Goal: Task Accomplishment & Management: Use online tool/utility

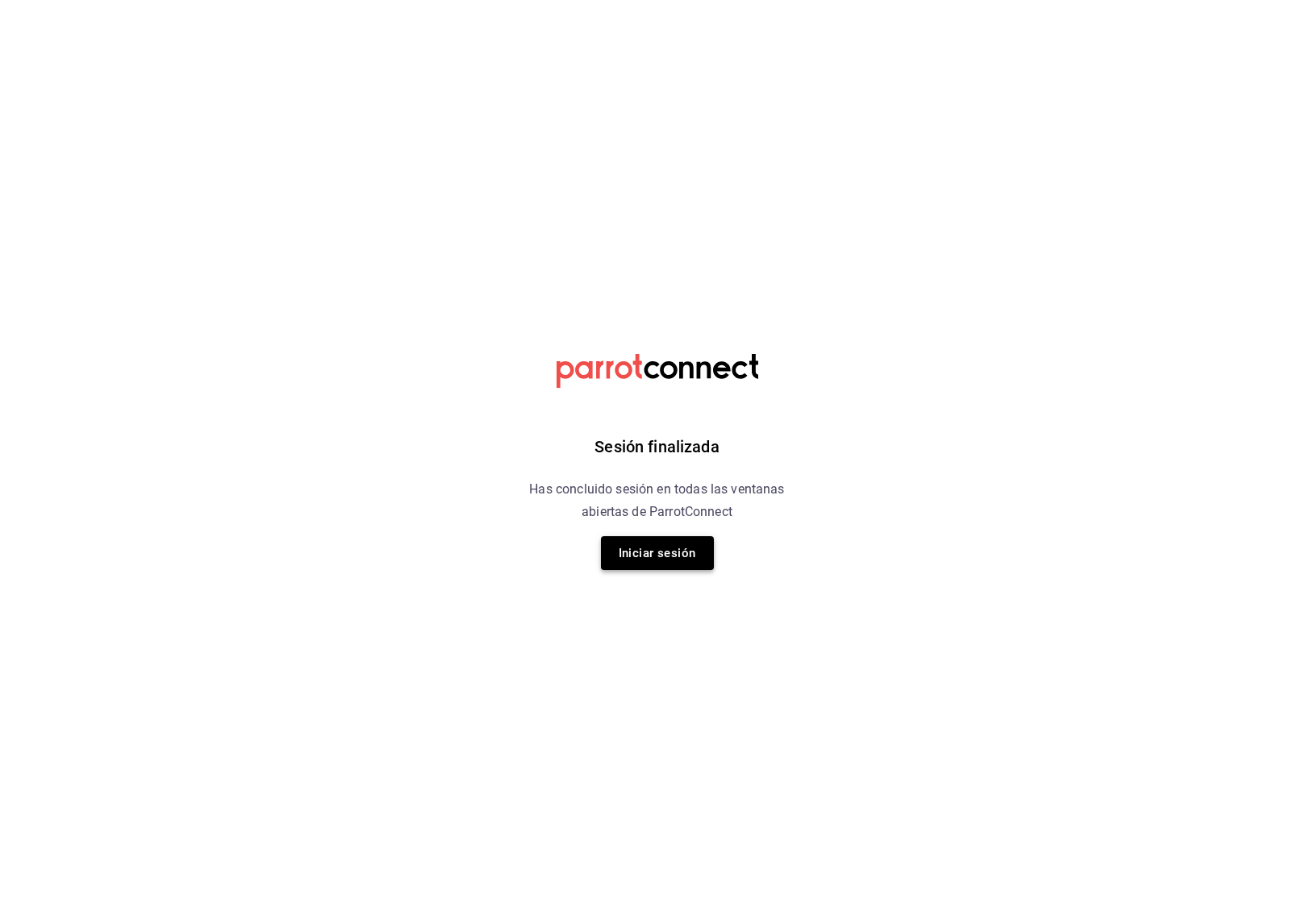
click at [675, 548] on button "Iniciar sesión" at bounding box center [657, 554] width 113 height 34
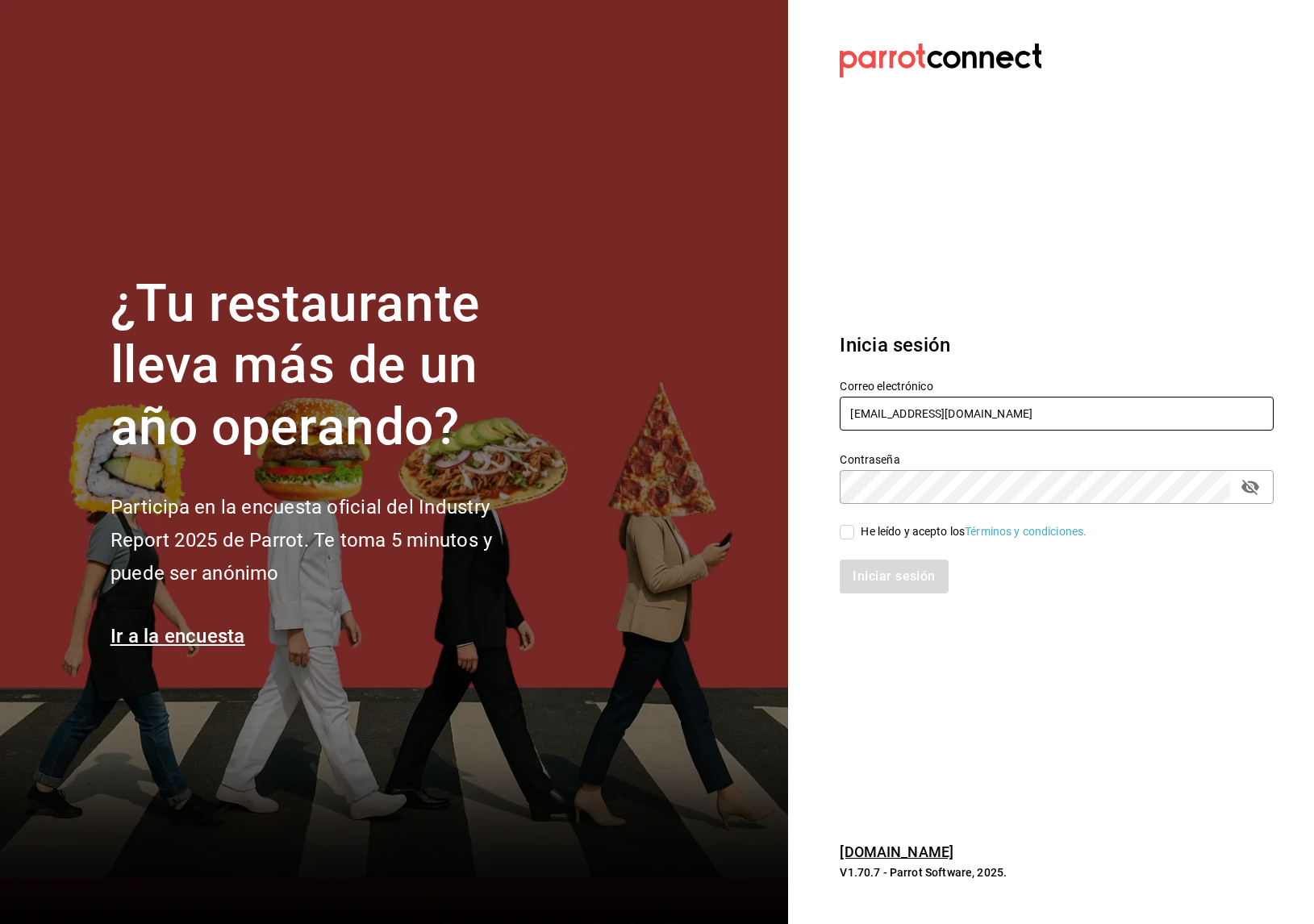
type input "[EMAIL_ADDRESS][DOMAIN_NAME]"
click at [852, 536] on input "He leído y acepto los Términos y condiciones." at bounding box center [847, 532] width 14 height 14
checkbox input "true"
click at [871, 570] on button "Iniciar sesión" at bounding box center [895, 576] width 110 height 34
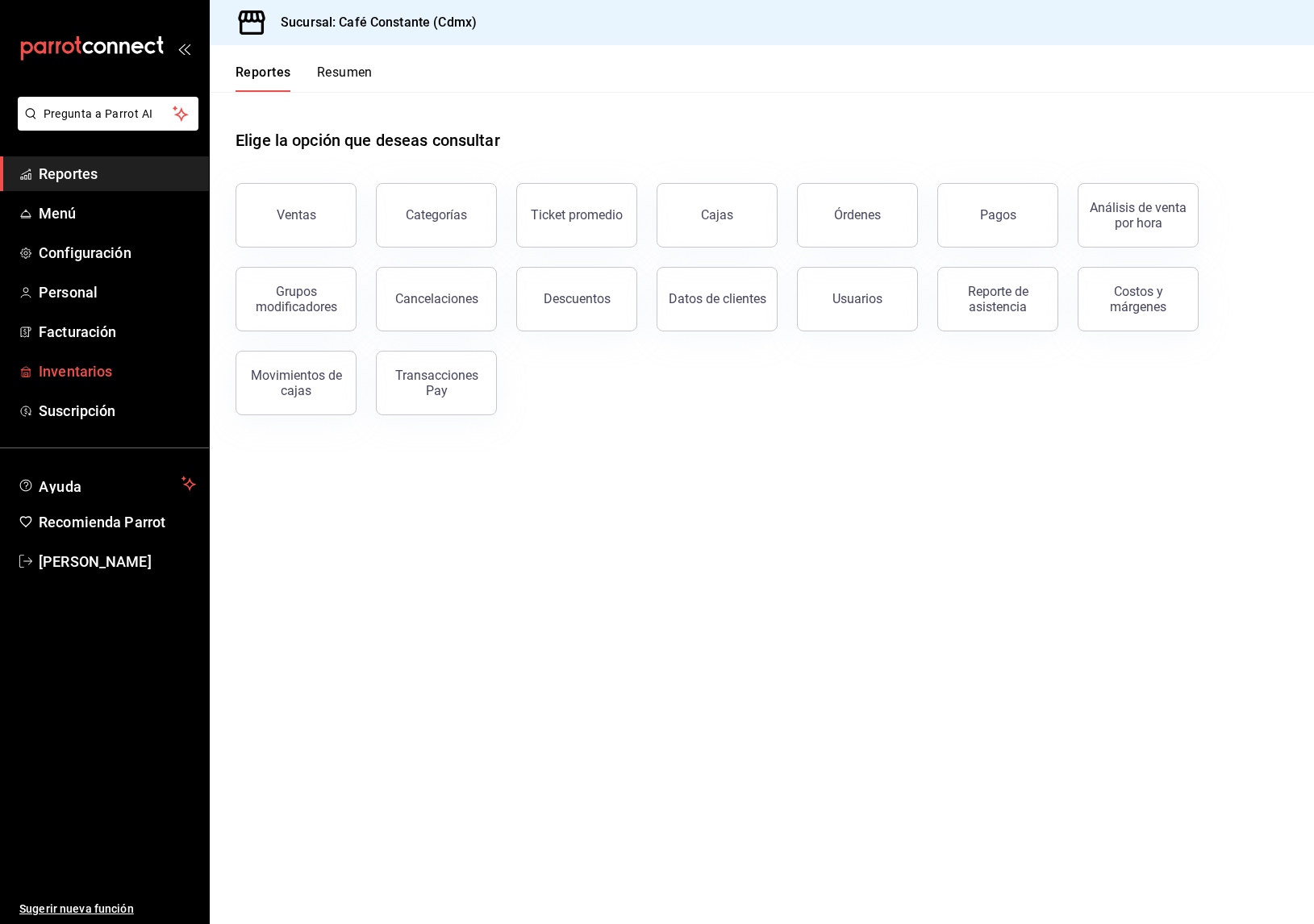
click at [81, 371] on span "Inventarios" at bounding box center [117, 371] width 157 height 22
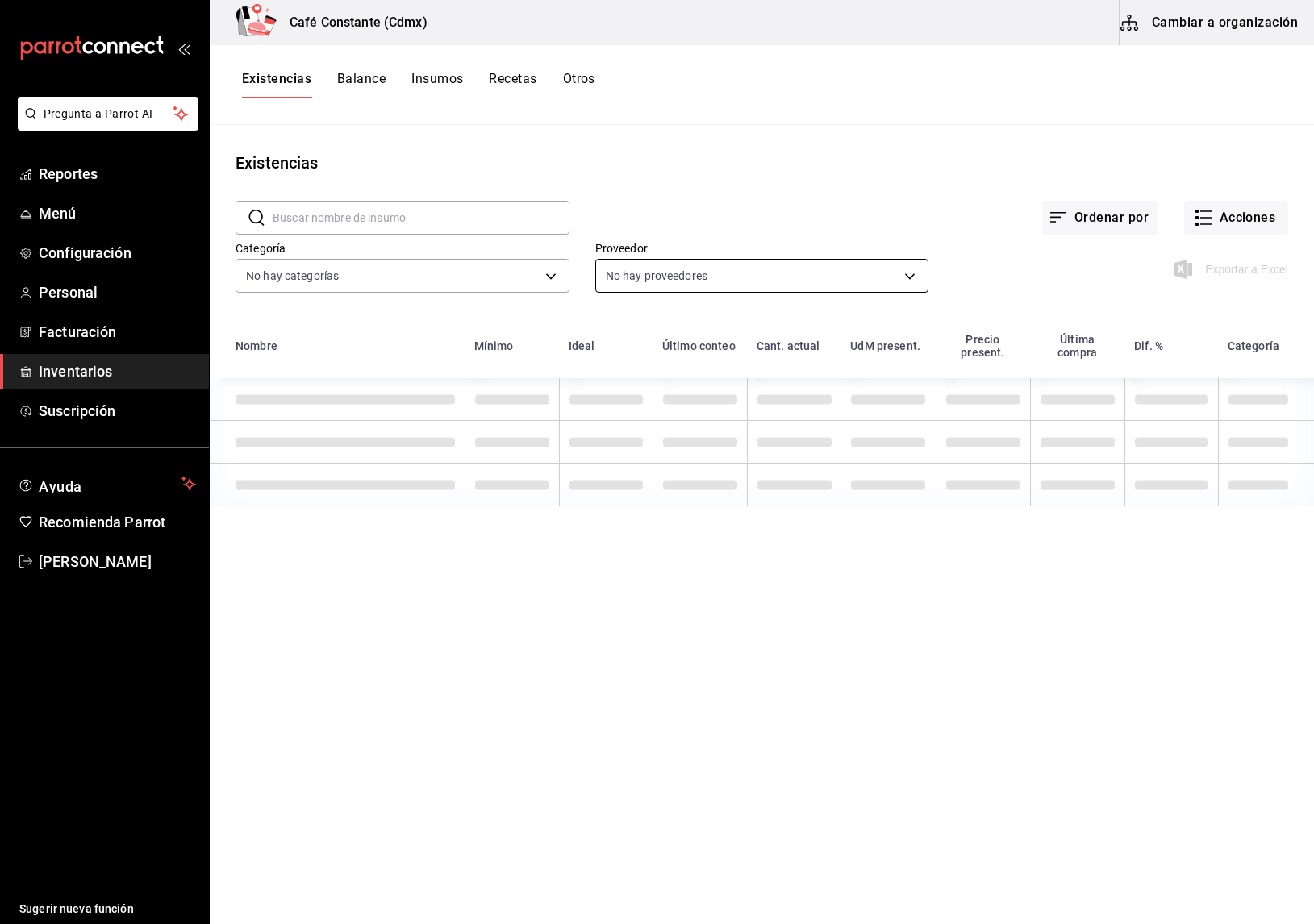
click at [686, 281] on body "Pregunta a Parrot AI Reportes Menú Configuración Personal Facturación Inventari…" at bounding box center [657, 456] width 1314 height 913
click at [660, 334] on span "Ver todo" at bounding box center [779, 334] width 273 height 17
click at [903, 226] on div at bounding box center [657, 462] width 1314 height 924
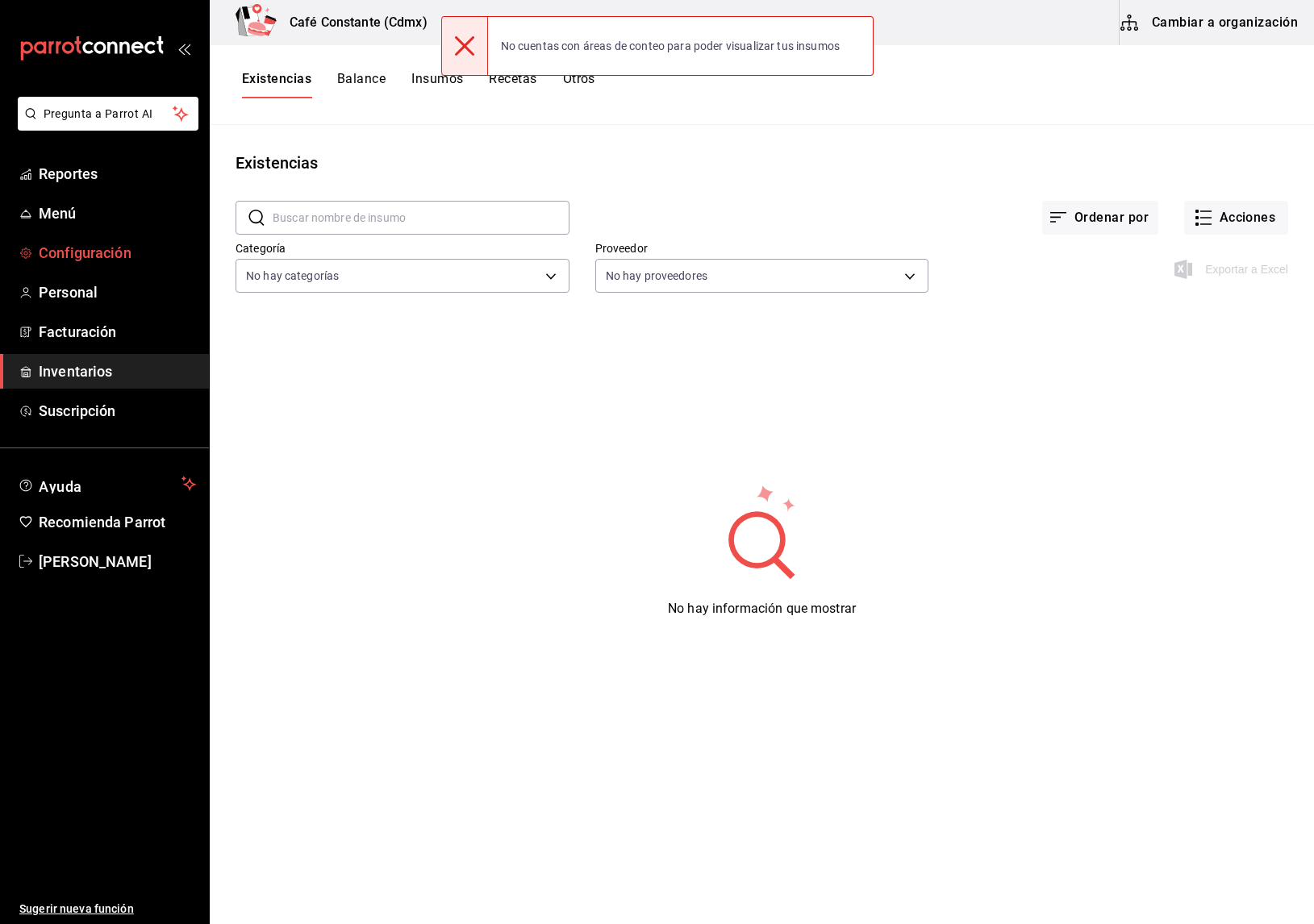
click at [108, 249] on span "Configuración" at bounding box center [117, 253] width 157 height 22
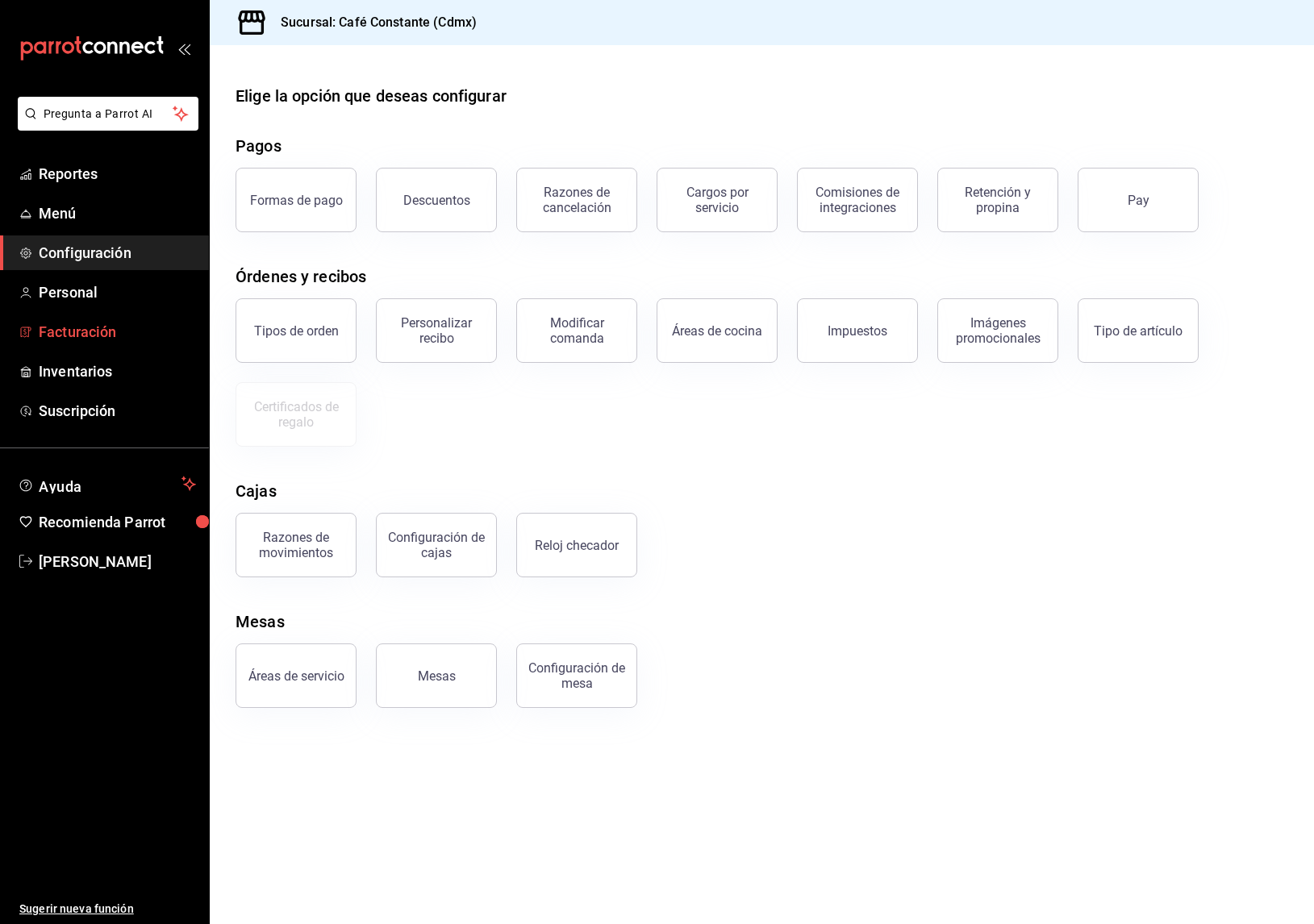
click at [87, 342] on span "Facturación" at bounding box center [117, 332] width 157 height 22
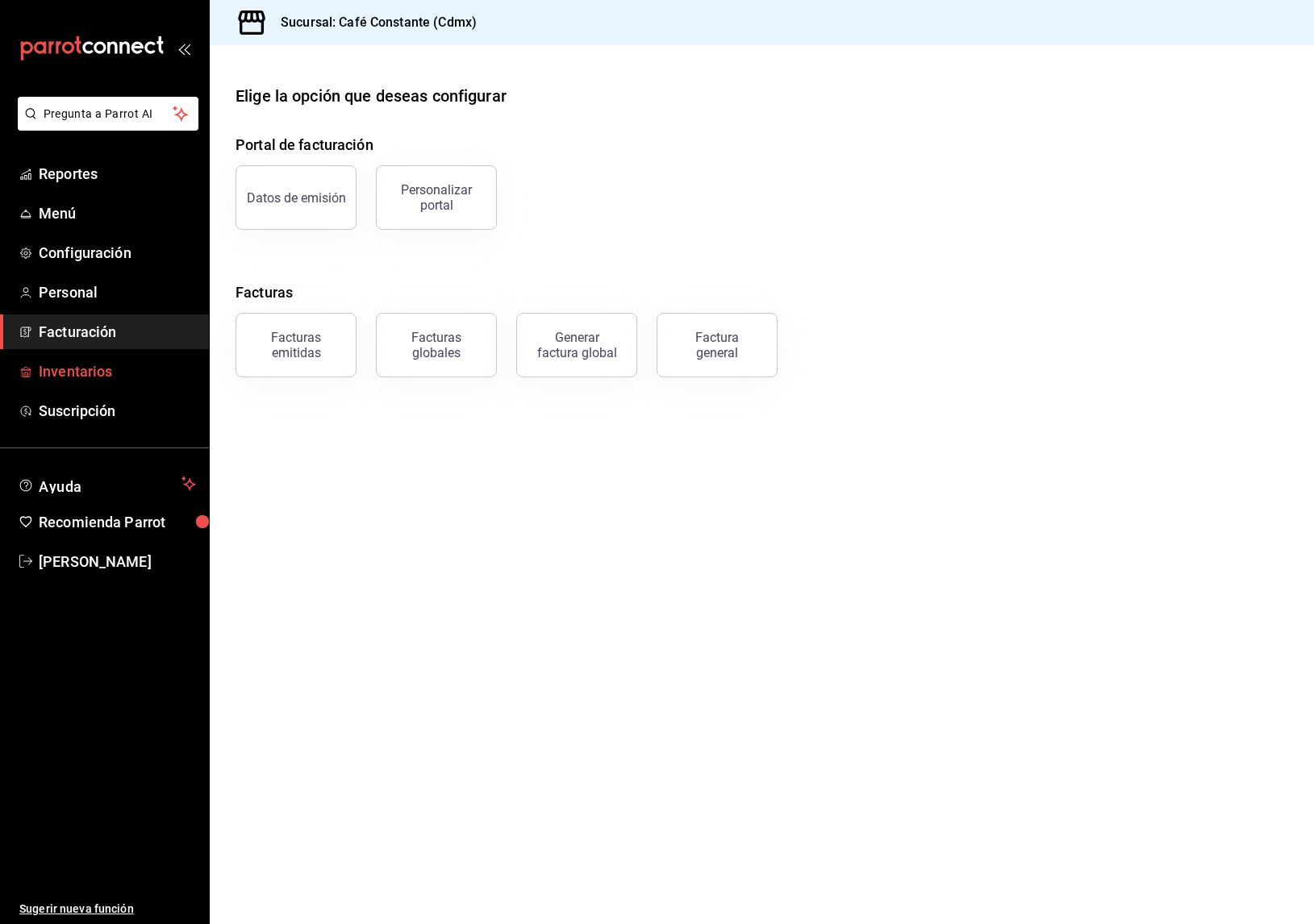
click at [70, 366] on span "Inventarios" at bounding box center [117, 371] width 157 height 22
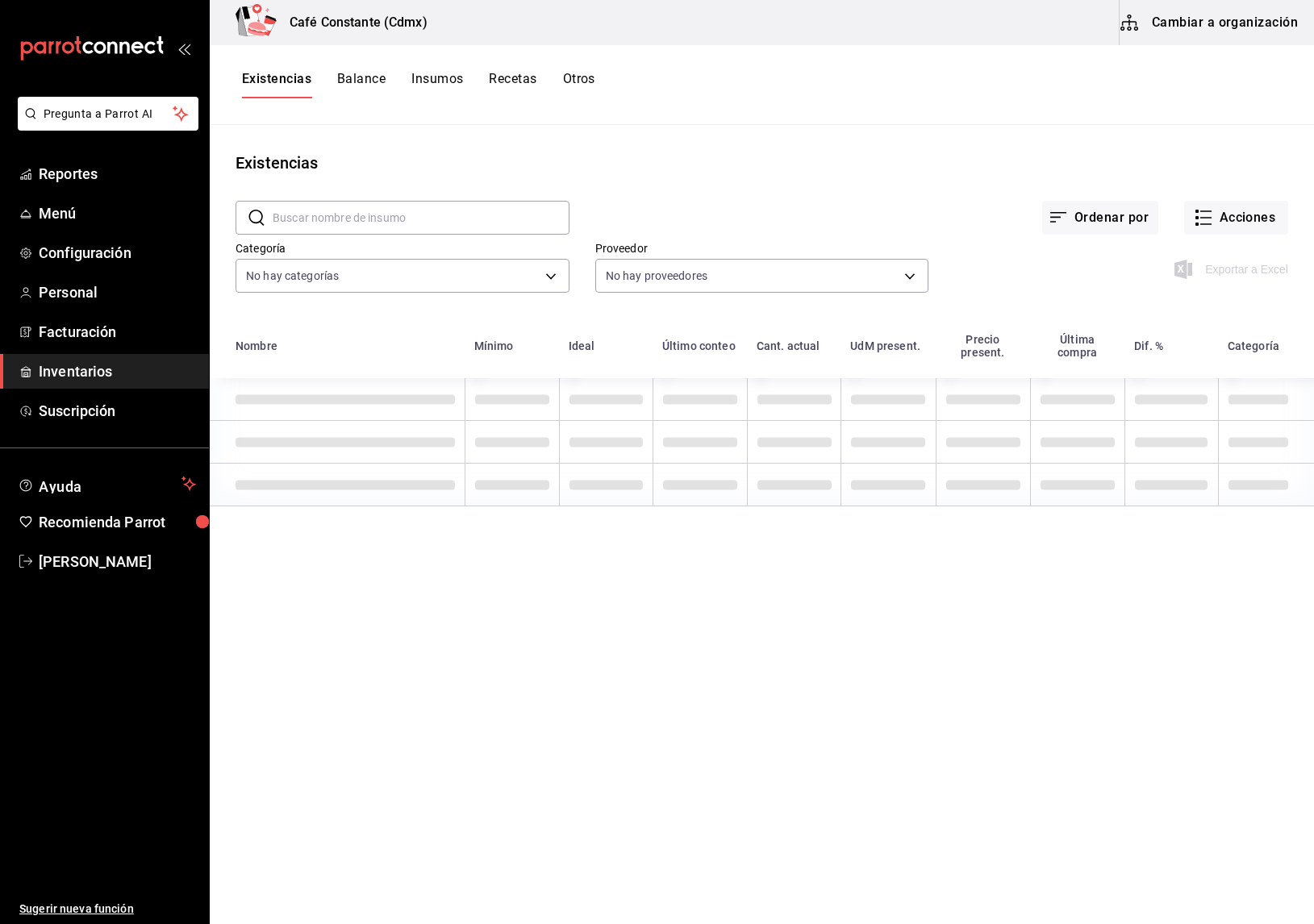
click at [444, 80] on button "Insumos" at bounding box center [437, 85] width 51 height 28
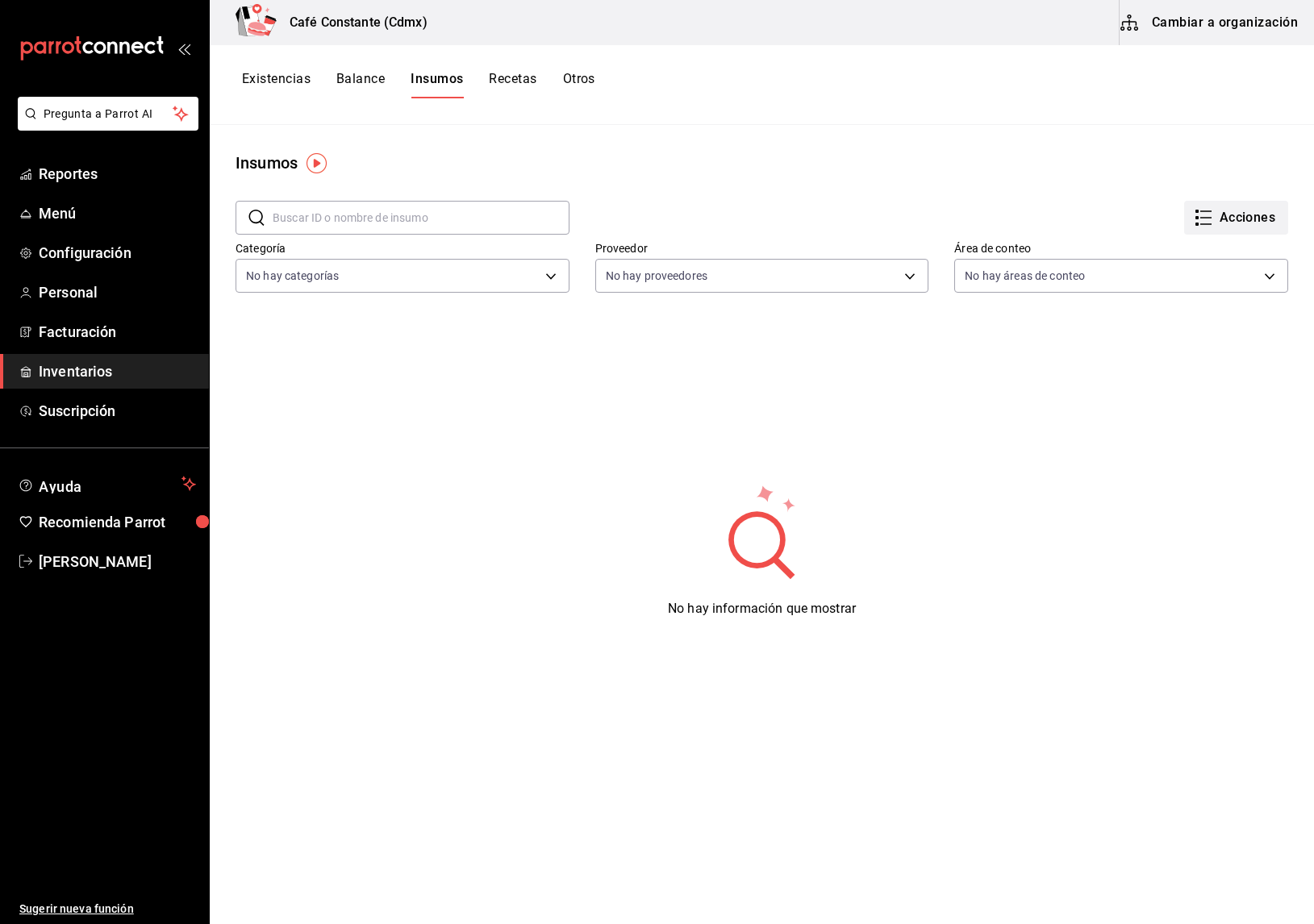
click at [1253, 224] on button "Acciones" at bounding box center [1237, 218] width 104 height 34
click at [1161, 202] on div "Importar lista de insumos" at bounding box center [1199, 198] width 130 height 17
click at [0, 0] on input "Importar lista de insumos" at bounding box center [0, 0] width 0 height 0
click at [1159, 238] on span "Exportar lista de insumos" at bounding box center [1197, 239] width 127 height 13
click at [102, 368] on span "Inventarios" at bounding box center [117, 371] width 157 height 22
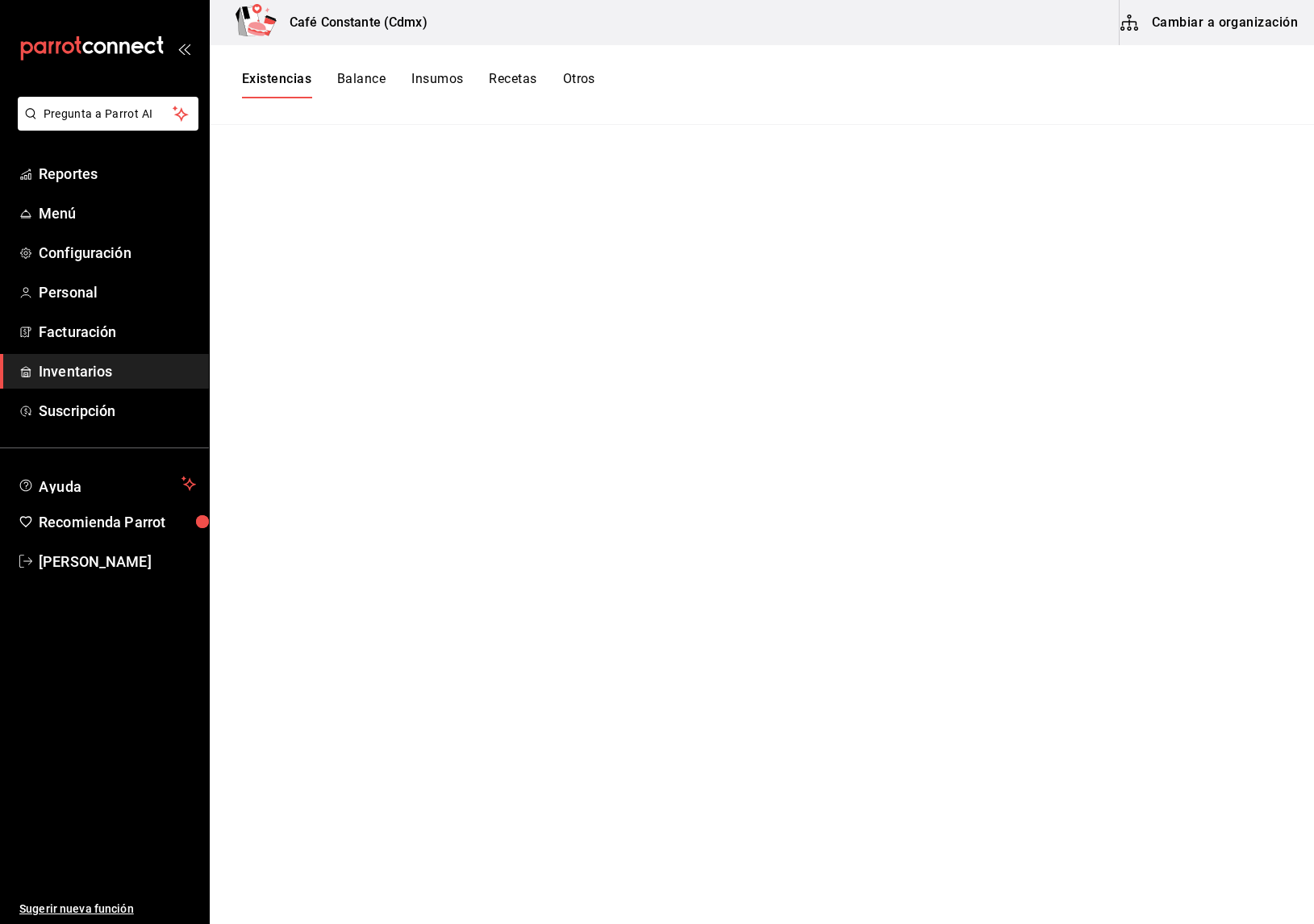
click at [101, 378] on span "Inventarios" at bounding box center [117, 371] width 157 height 22
click at [1167, 24] on button "Cambiar a organización" at bounding box center [1211, 23] width 181 height 45
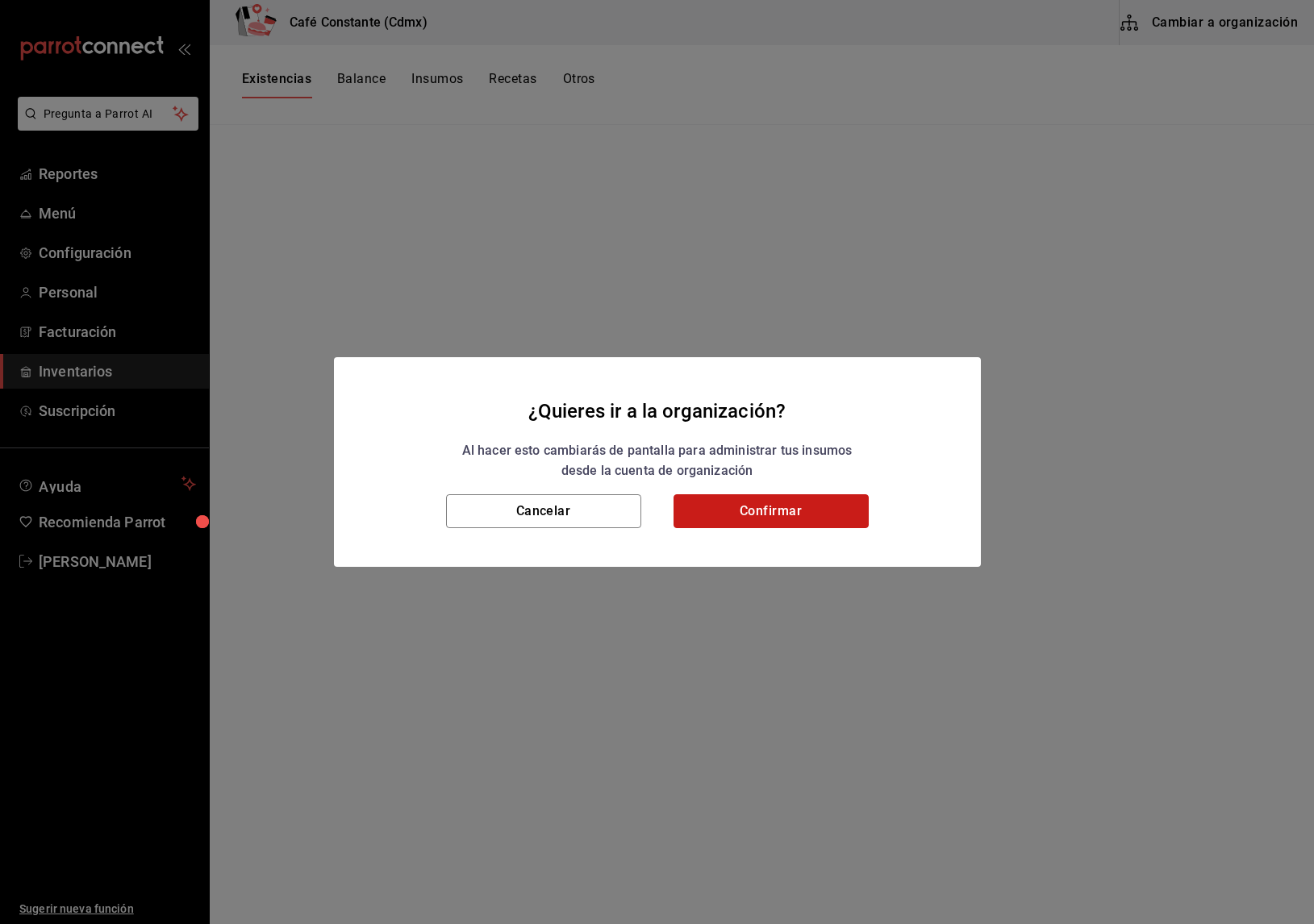
click at [746, 513] on button "Confirmar" at bounding box center [771, 512] width 195 height 34
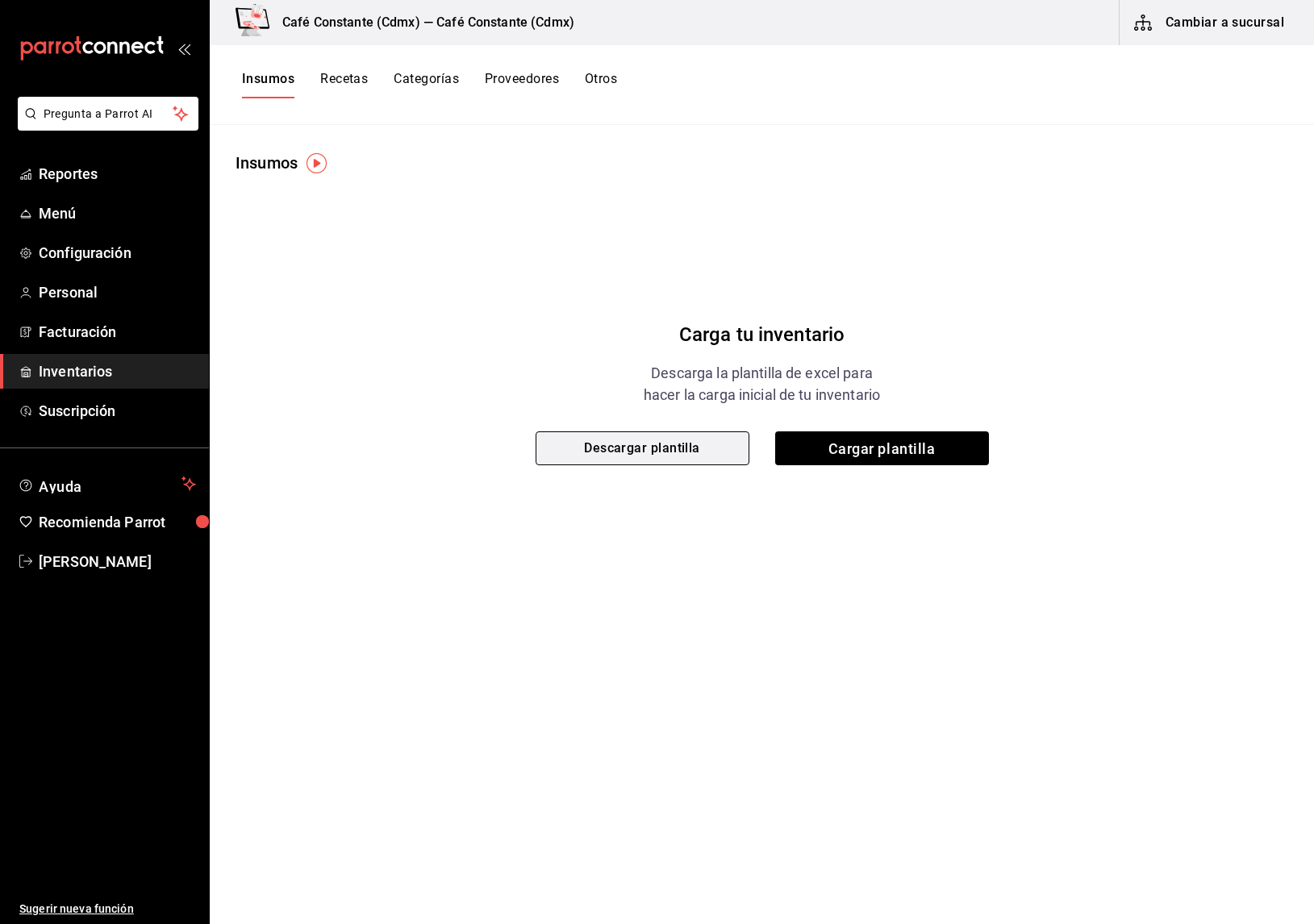
click at [690, 440] on button "Descargar plantilla" at bounding box center [643, 449] width 213 height 34
click at [521, 76] on button "Proveedores" at bounding box center [522, 85] width 74 height 28
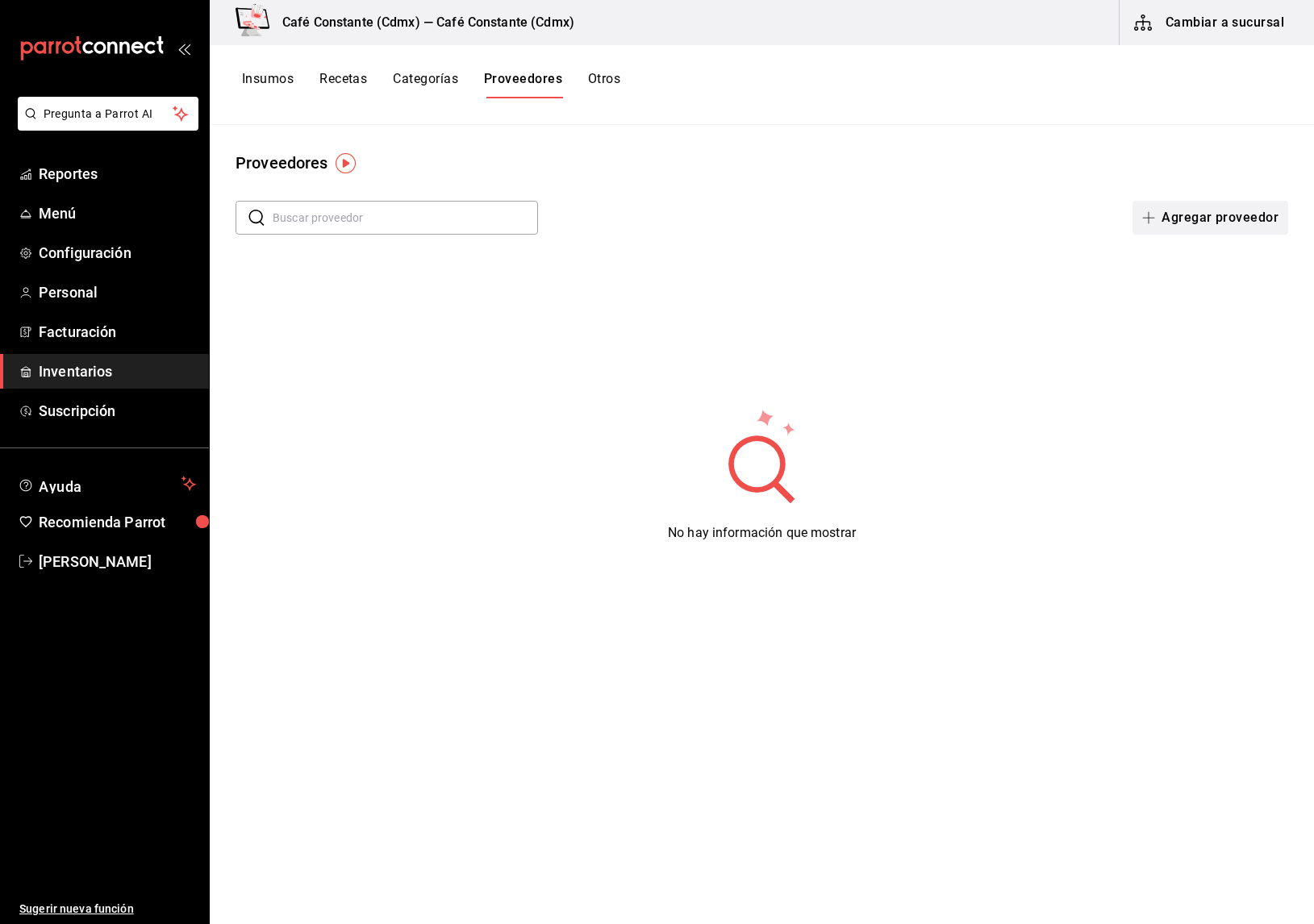
click at [1181, 218] on button "Agregar proveedor" at bounding box center [1210, 218] width 155 height 34
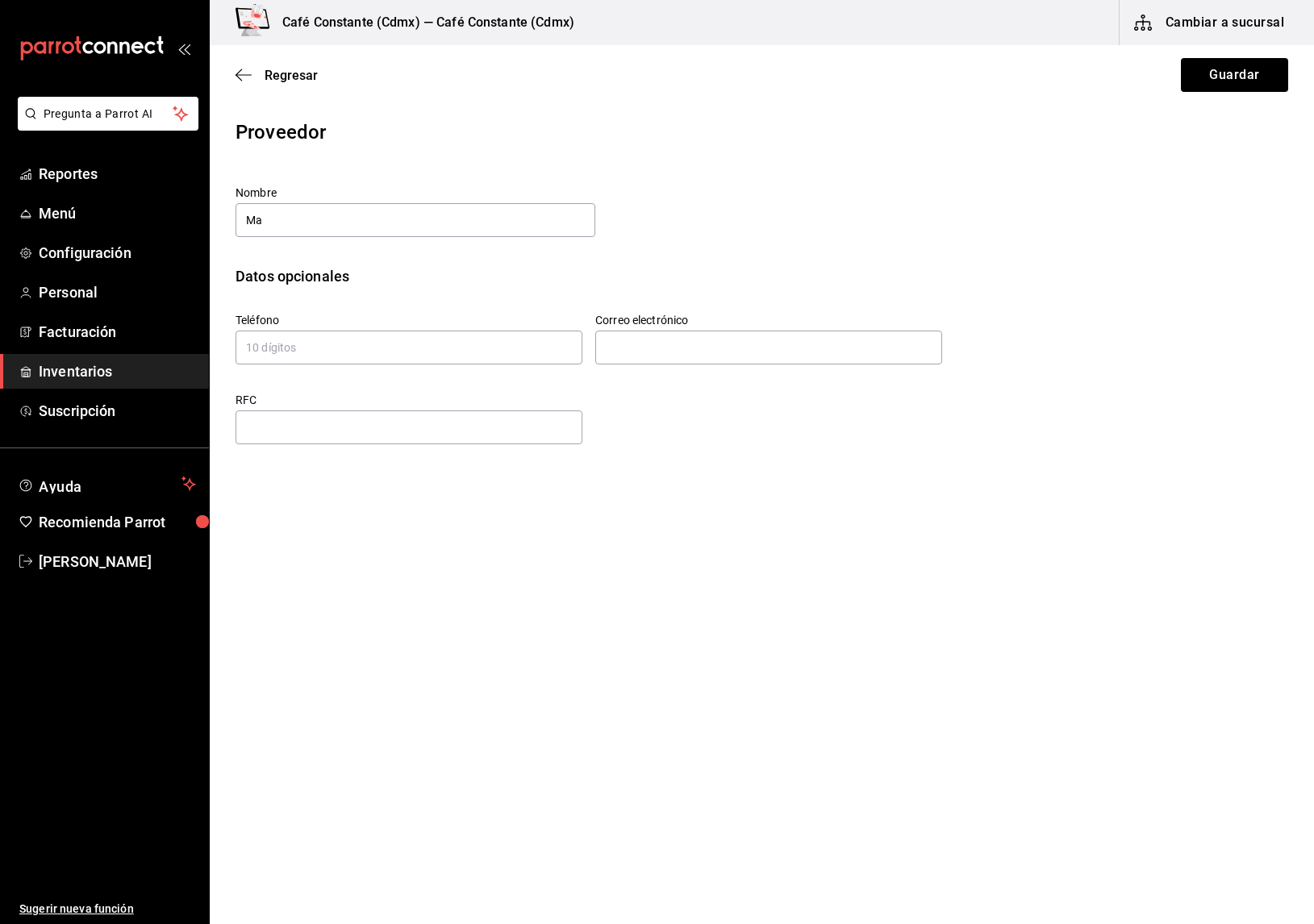
type input "M"
type input "MASA MADRE"
click at [291, 428] on input "text" at bounding box center [408, 428] width 347 height 34
type input "5586112047"
click at [1248, 74] on button "Guardar" at bounding box center [1235, 75] width 108 height 34
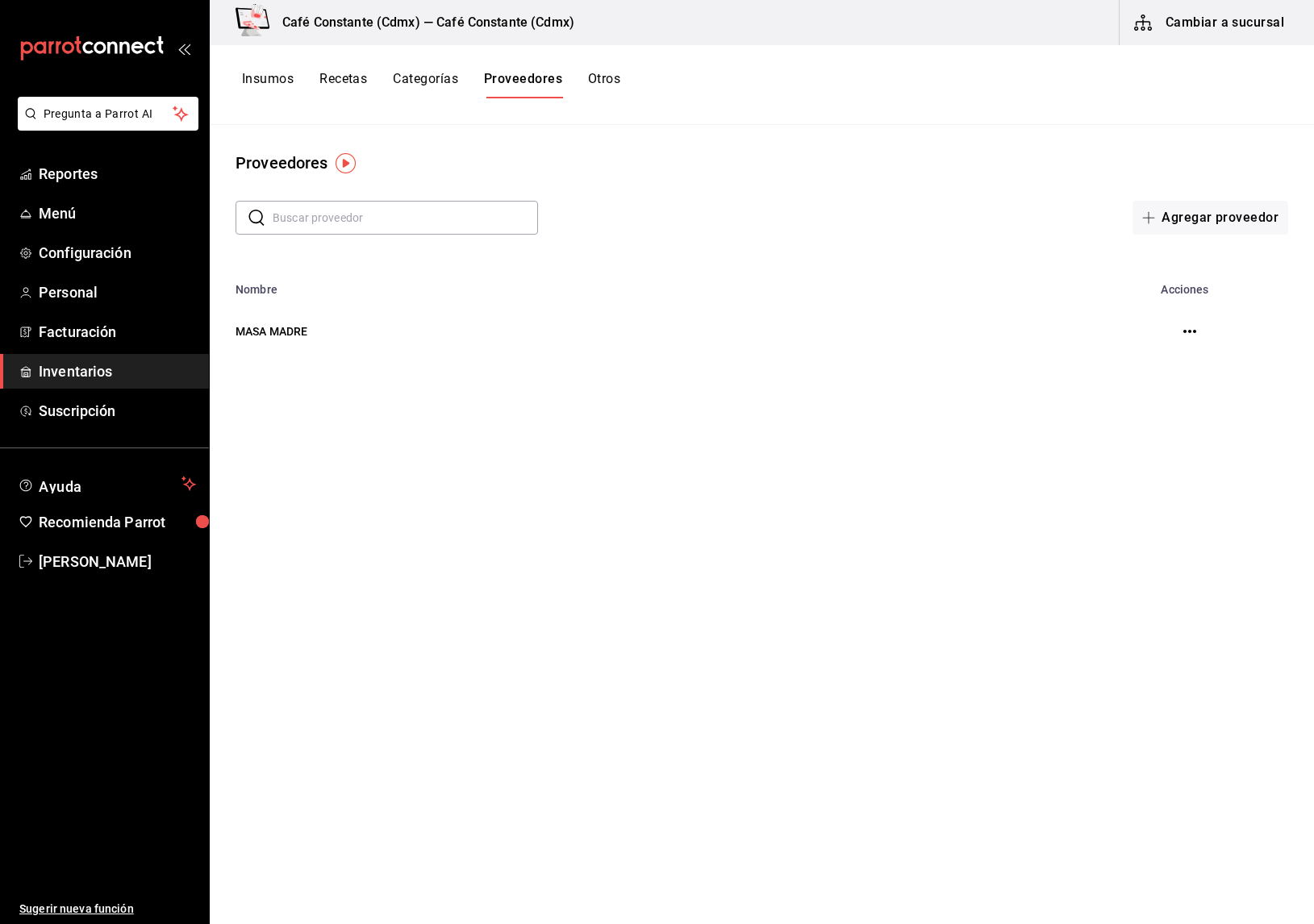
click at [244, 86] on button "Insumos" at bounding box center [267, 85] width 51 height 28
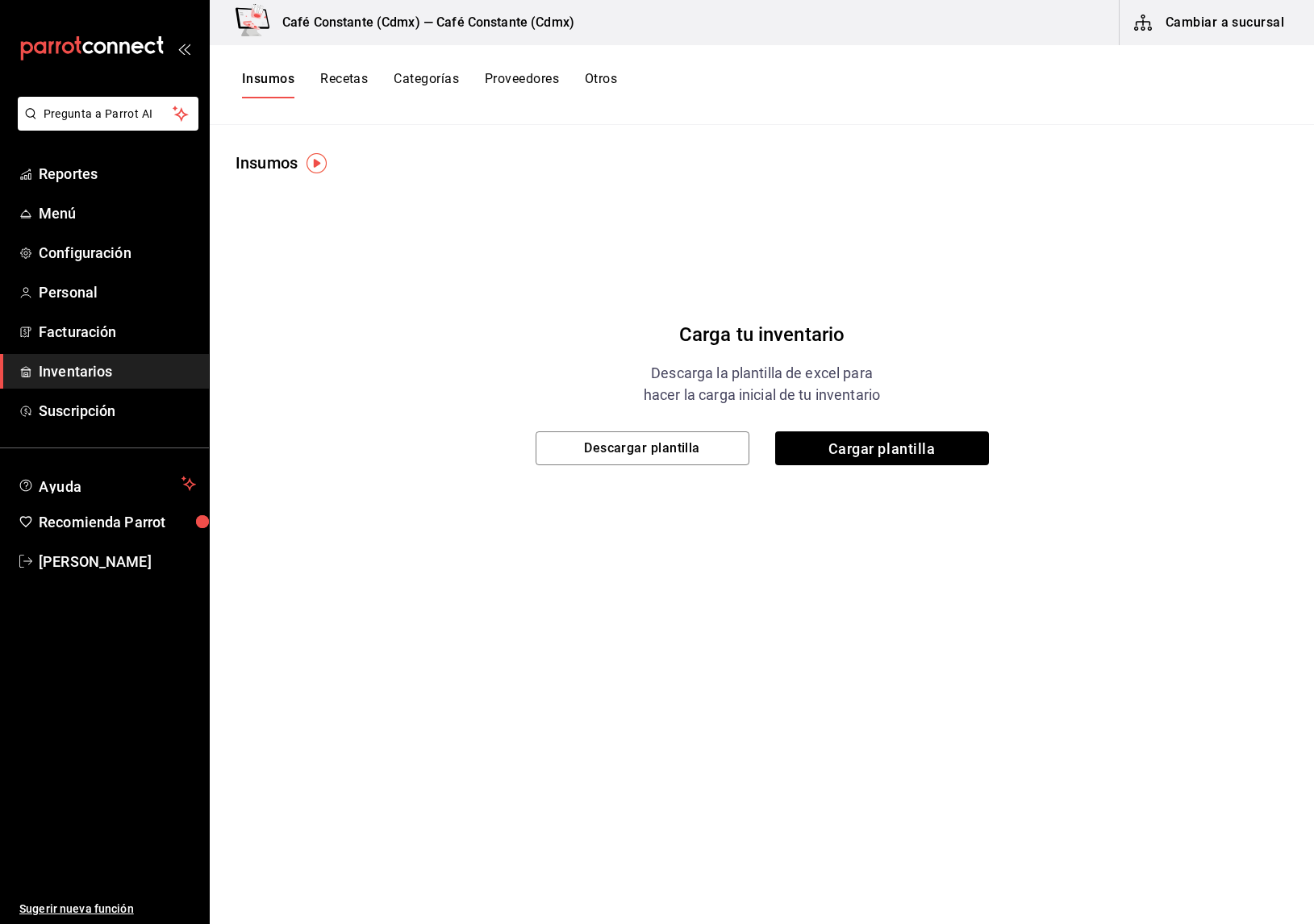
click at [511, 81] on button "Proveedores" at bounding box center [522, 85] width 74 height 28
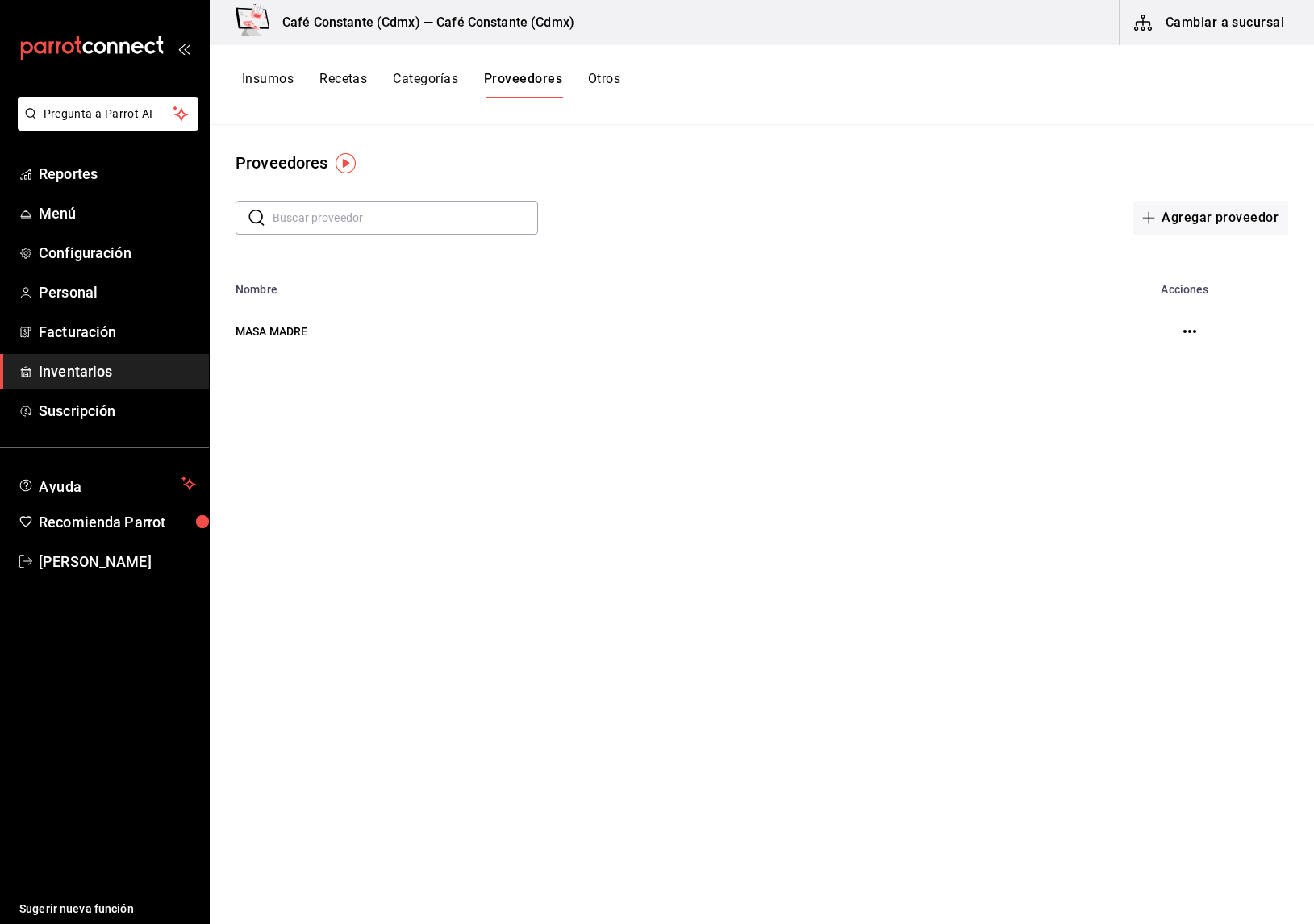
click at [428, 84] on button "Categorías" at bounding box center [426, 85] width 66 height 28
click at [340, 84] on button "Recetas" at bounding box center [343, 85] width 48 height 28
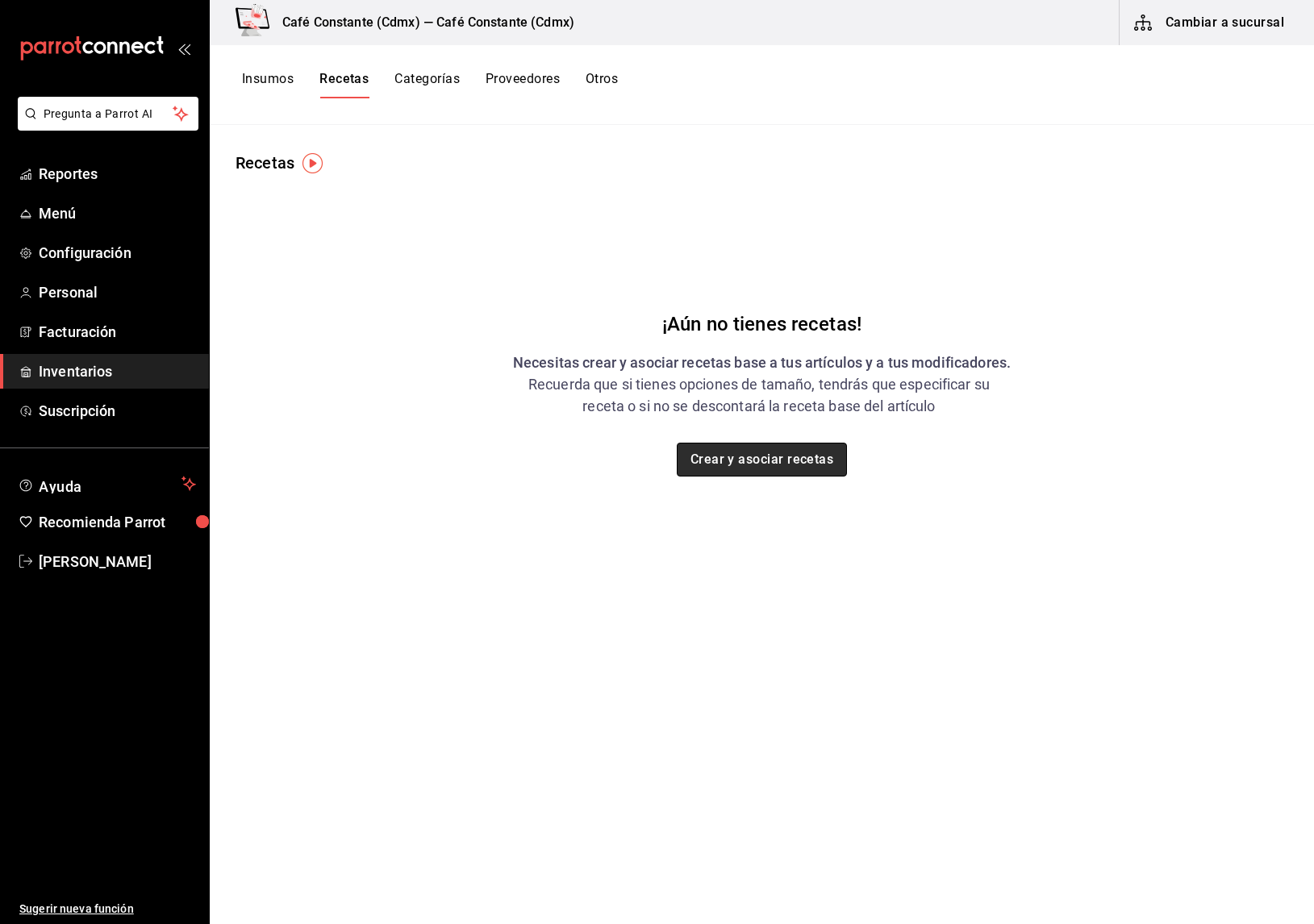
click at [741, 457] on button "Crear y asociar recetas" at bounding box center [763, 459] width 171 height 34
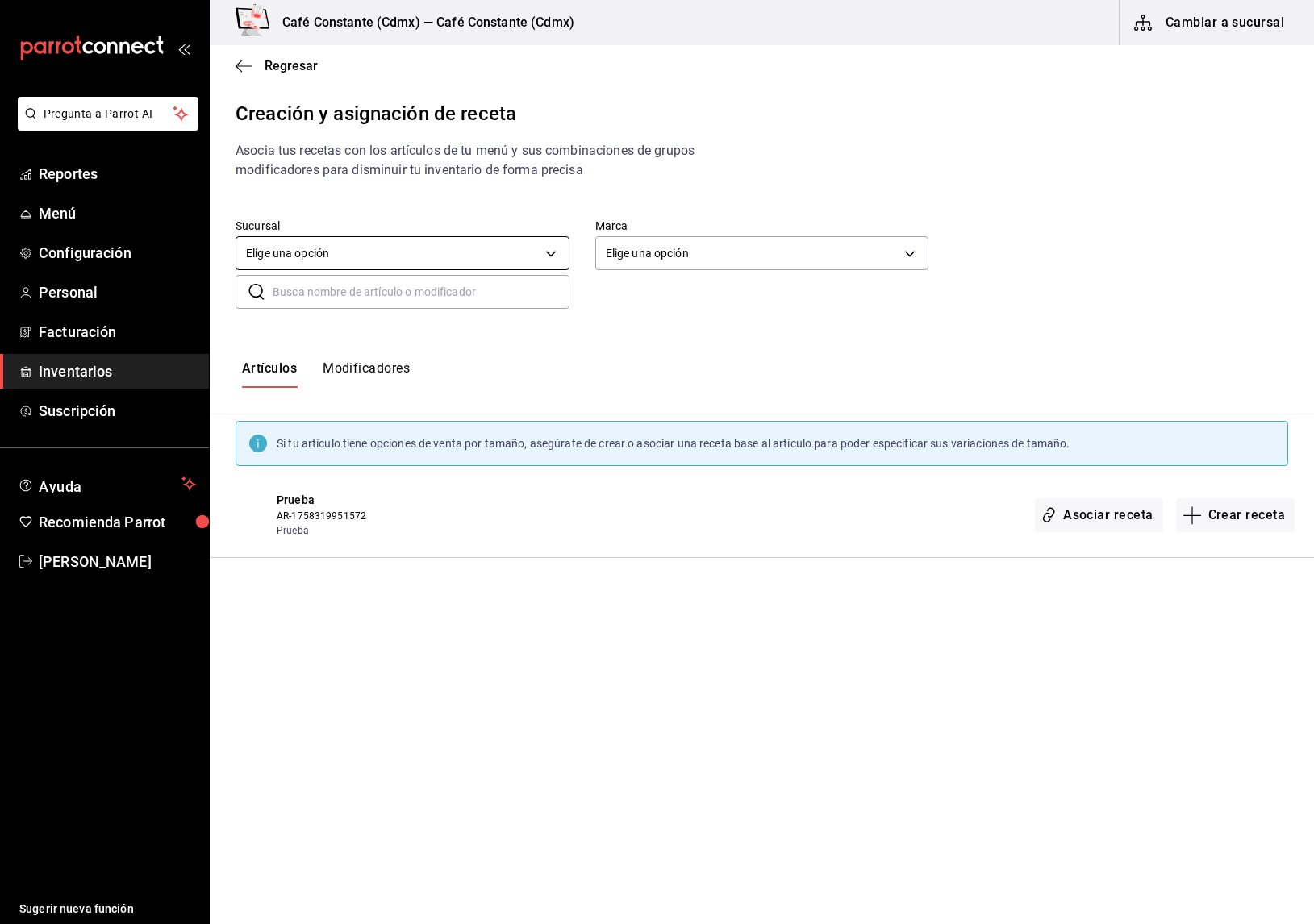
click at [468, 257] on body "Pregunta a Parrot AI Reportes Menú Configuración Personal Facturación Inventari…" at bounding box center [657, 449] width 1314 height 897
click at [376, 326] on li "Café Constante (Cdmx)" at bounding box center [402, 330] width 333 height 27
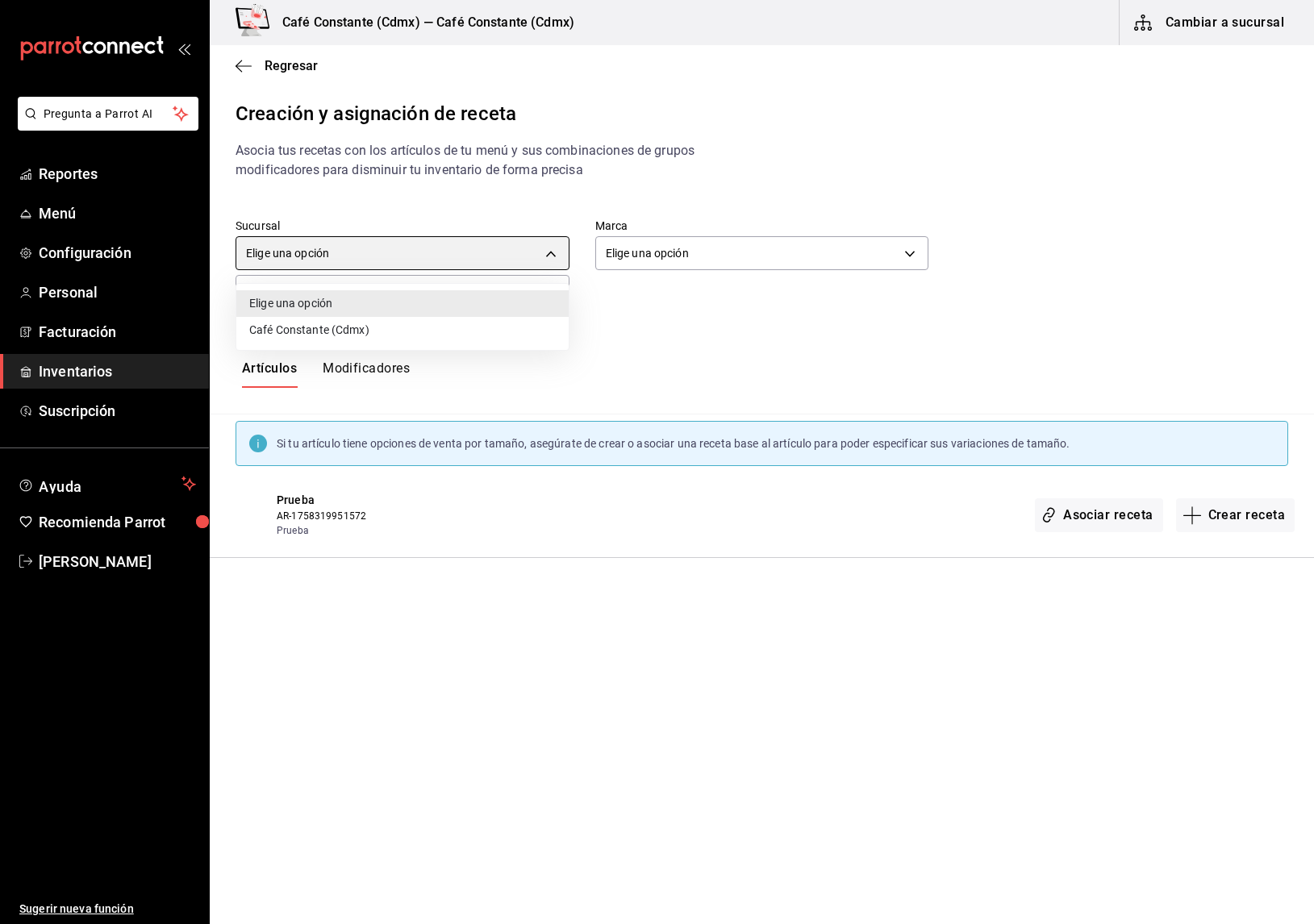
type input "7e048816-c7e8-45e9-b679-0e969593173a"
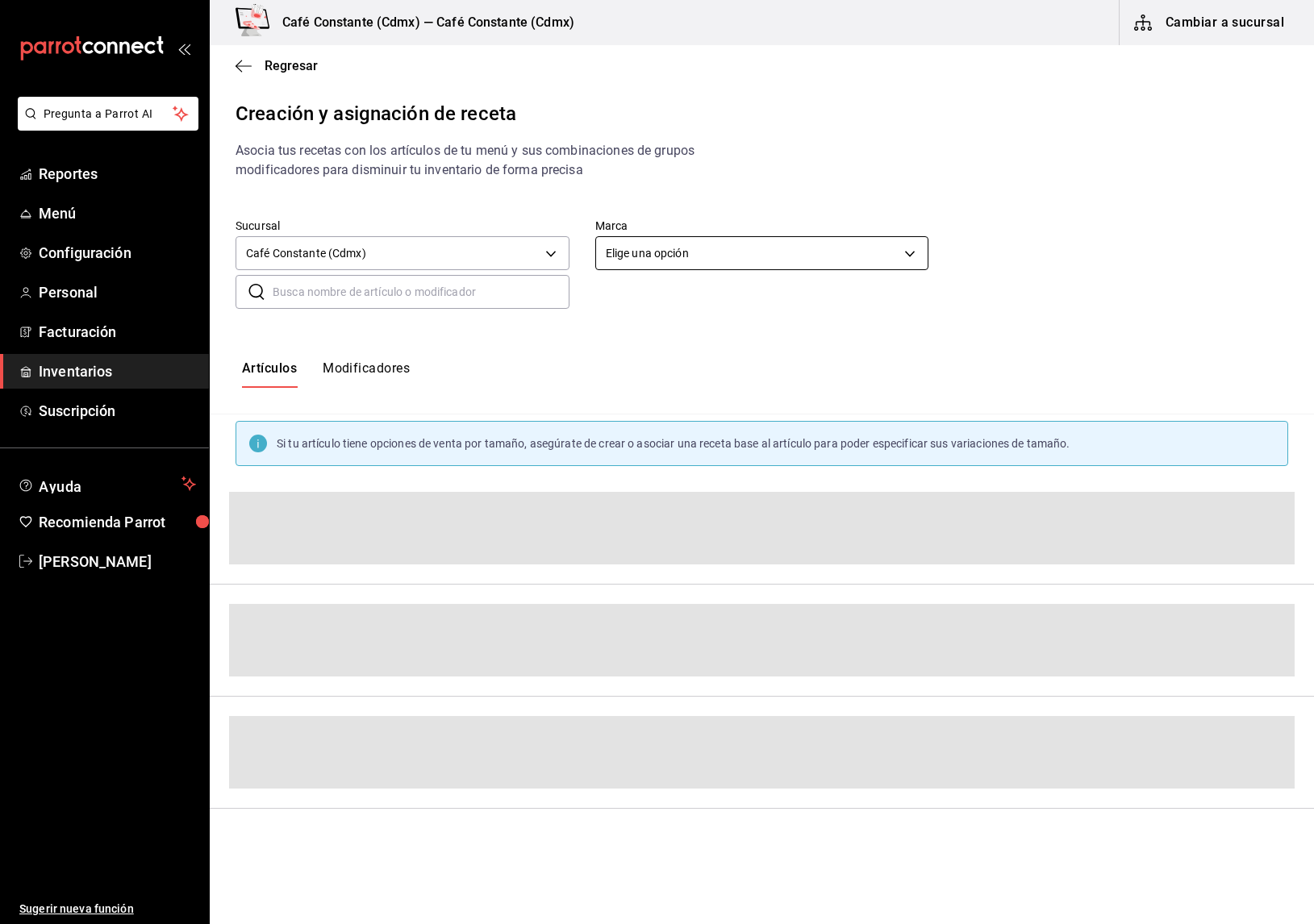
click at [704, 260] on body "Pregunta a Parrot AI Reportes Menú Configuración Personal Facturación Inventari…" at bounding box center [657, 449] width 1314 height 897
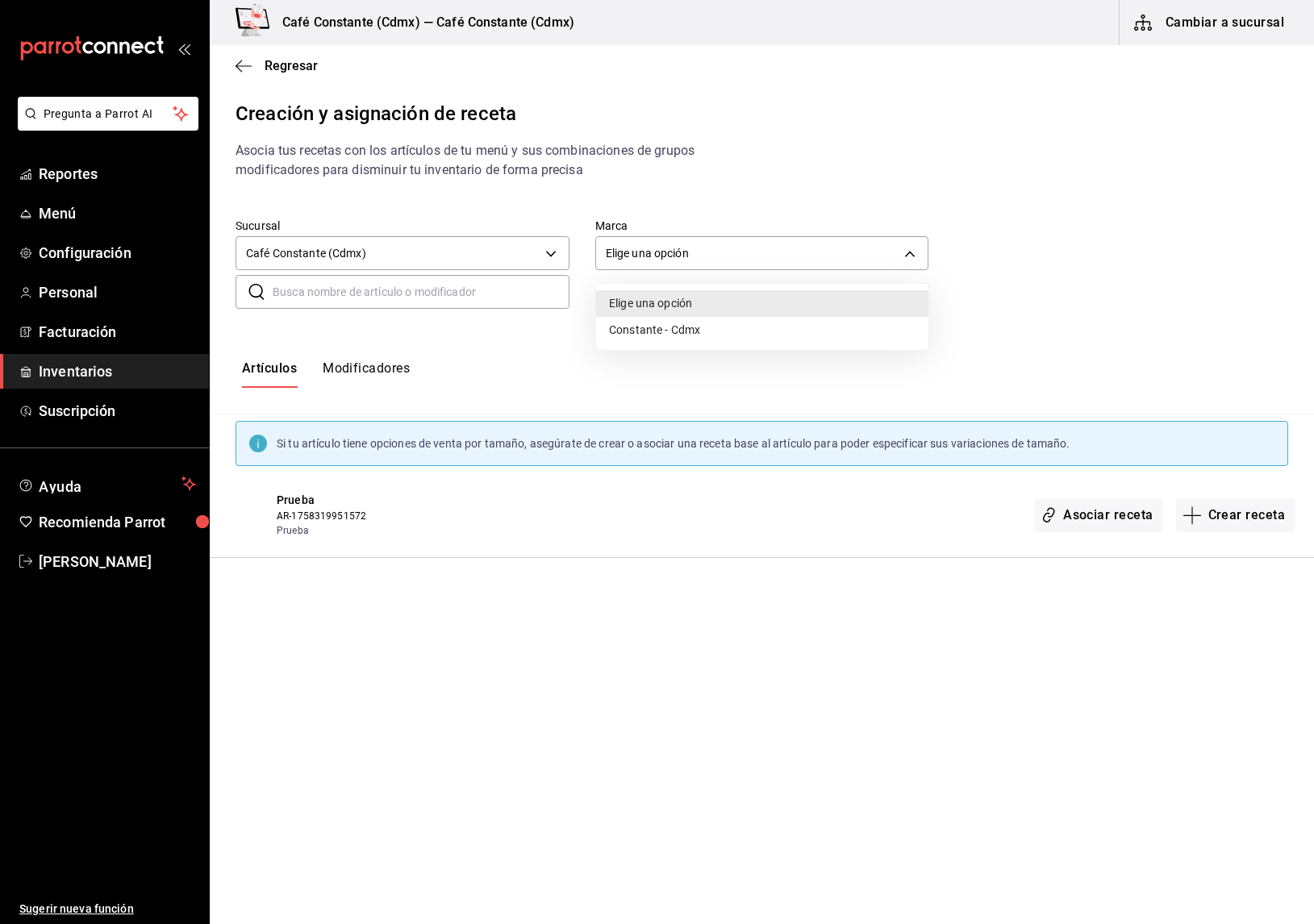
click at [707, 328] on li "Constante - Cdmx" at bounding box center [763, 330] width 333 height 27
type input "691252ff-fe25-40b3-b50b-bdc9d74be079"
click at [424, 291] on input "text" at bounding box center [421, 291] width 297 height 32
click at [1219, 517] on button "Crear receta" at bounding box center [1236, 515] width 119 height 34
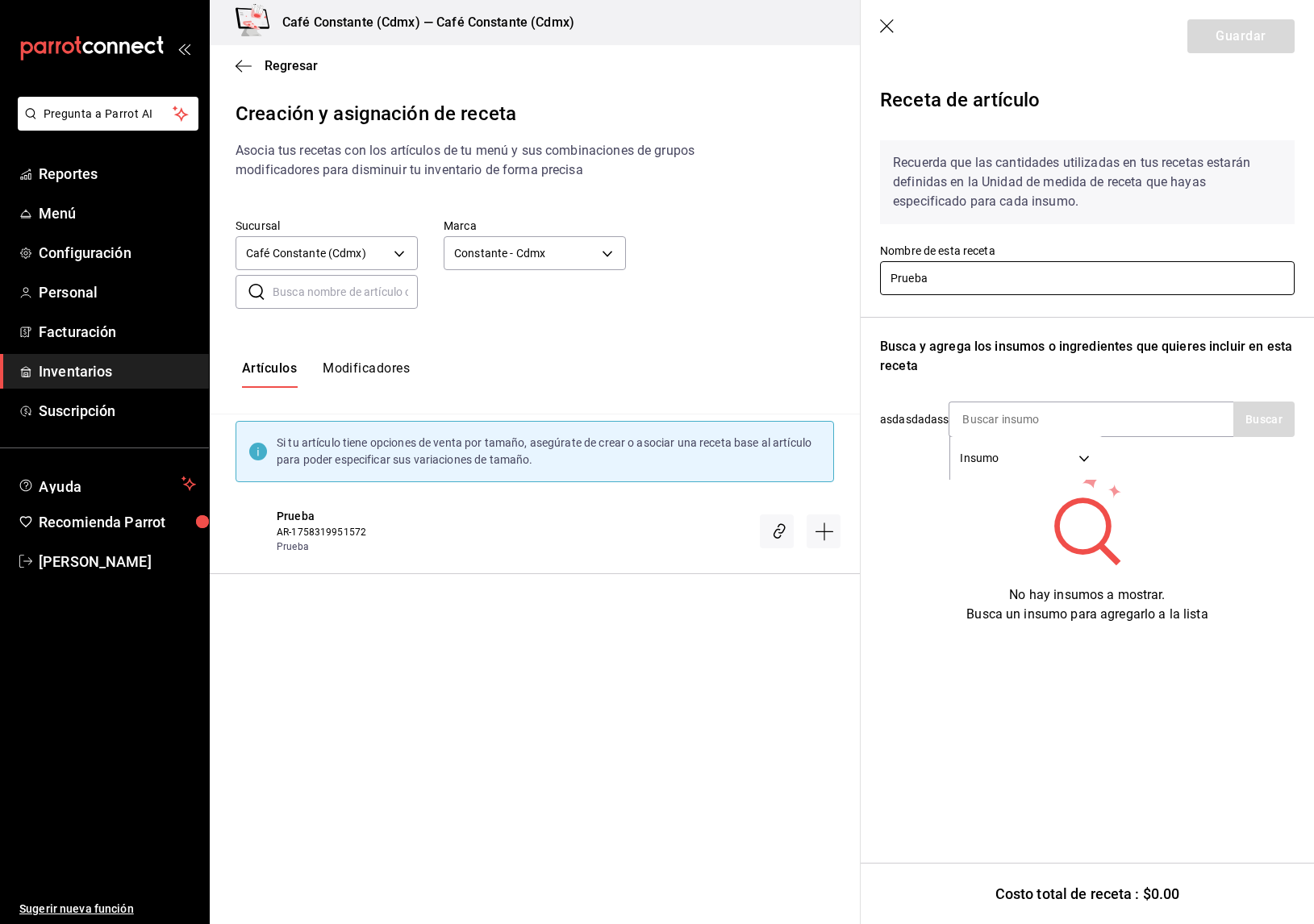
drag, startPoint x: 945, startPoint y: 286, endPoint x: 880, endPoint y: 286, distance: 65.0
type input "P"
type input "ITALIAN CHOPPED SANDWICH"
drag, startPoint x: 1247, startPoint y: 426, endPoint x: 1159, endPoint y: 425, distance: 88.0
click at [1234, 426] on div "Insumo SUPPLY Buscar" at bounding box center [1122, 419] width 346 height 35
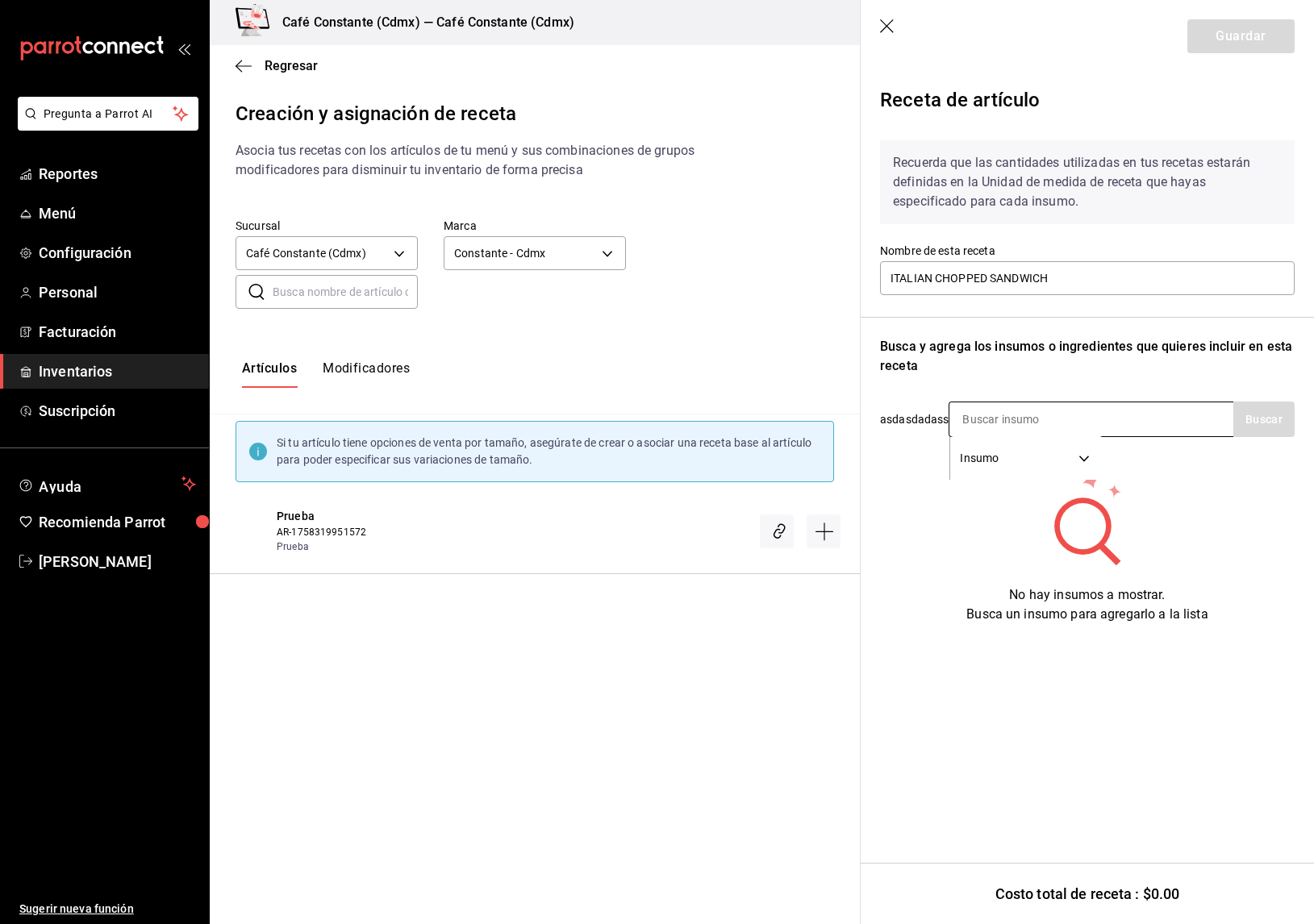
click at [1068, 423] on input at bounding box center [1030, 419] width 161 height 34
click at [1219, 45] on header "Guardar" at bounding box center [1088, 36] width 454 height 72
click at [1222, 27] on header "Guardar" at bounding box center [1088, 36] width 454 height 72
click at [1222, 27] on header "Guardar" at bounding box center [1088, 36] width 454 height 72
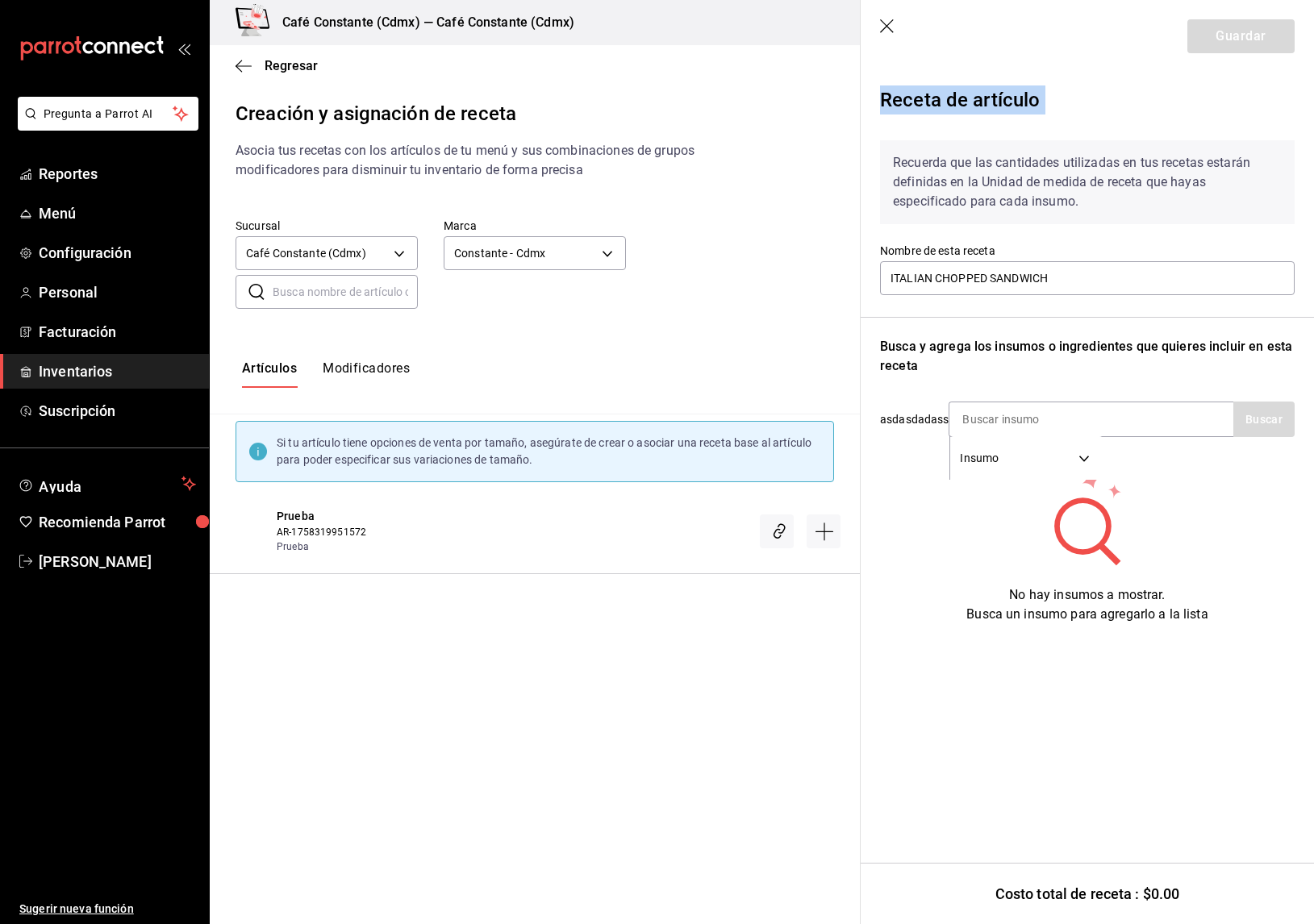
click at [876, 26] on header "Guardar" at bounding box center [1088, 36] width 454 height 72
click at [883, 24] on icon "button" at bounding box center [888, 27] width 16 height 16
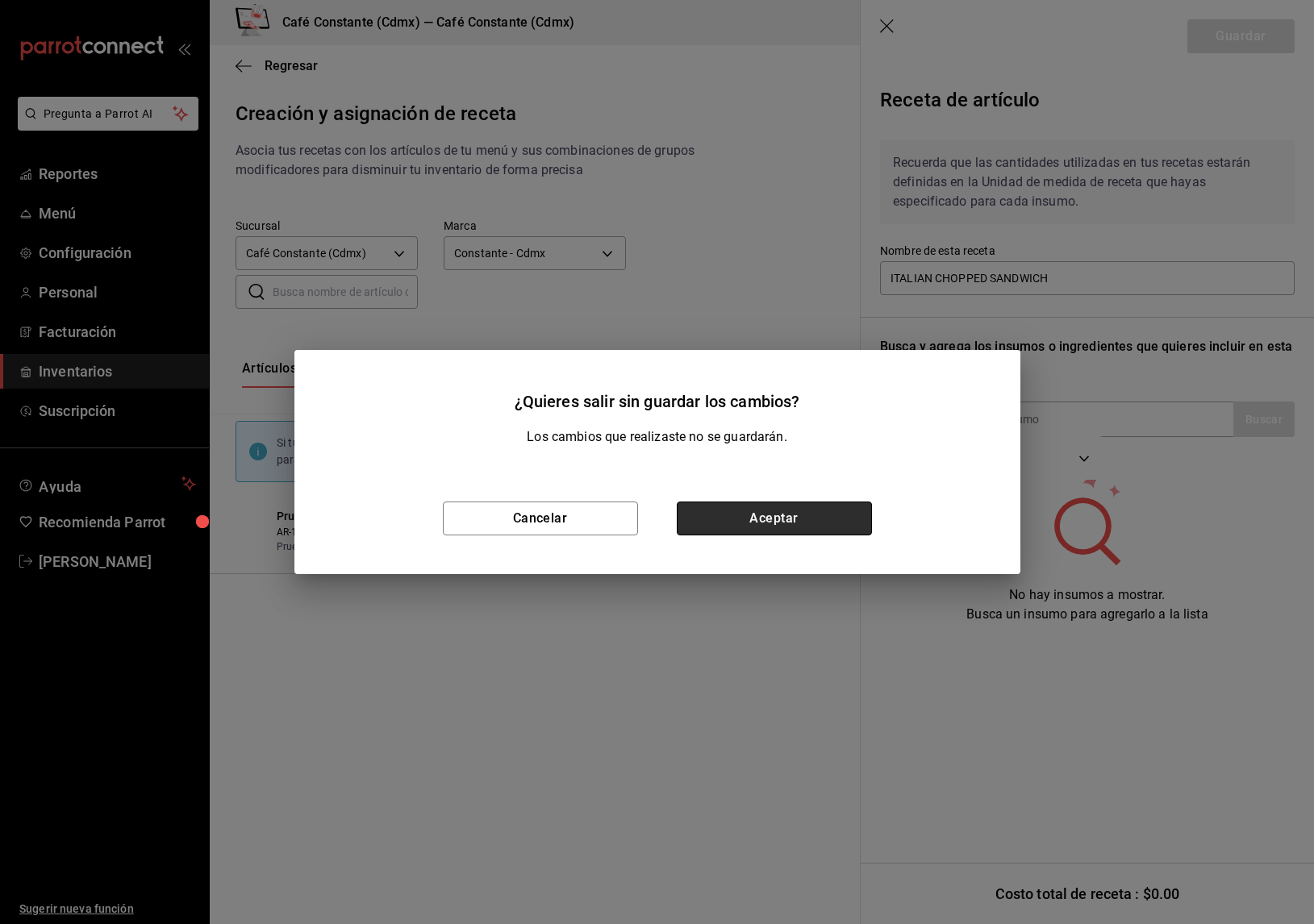
click at [769, 527] on button "Aceptar" at bounding box center [775, 518] width 195 height 34
